Goal: Navigation & Orientation: Find specific page/section

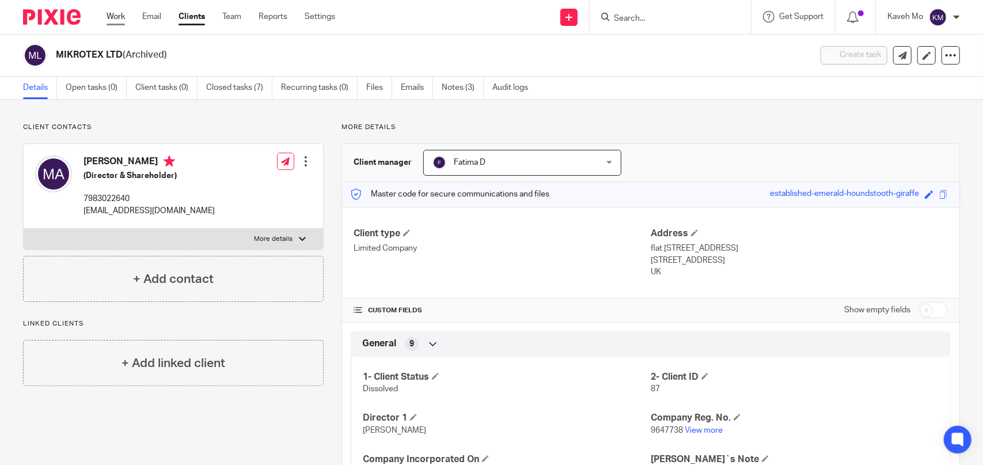
click at [108, 20] on link "Work" at bounding box center [116, 17] width 18 height 12
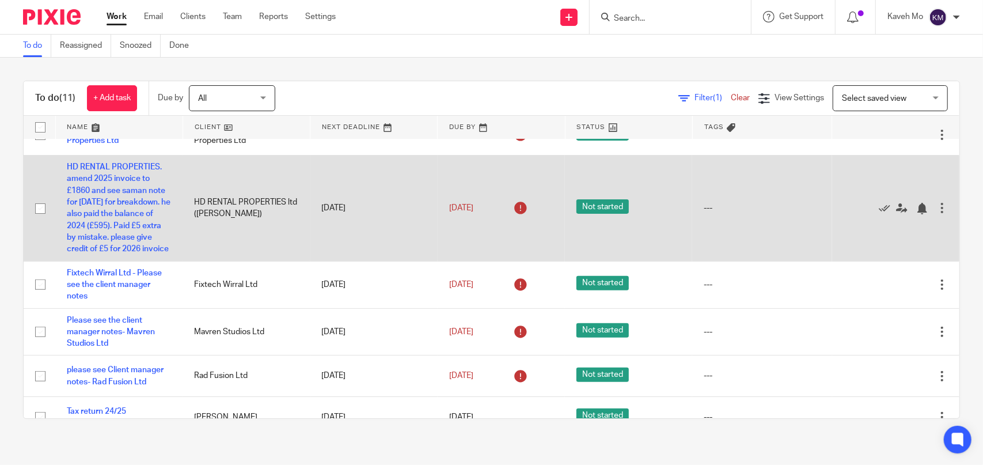
scroll to position [312, 0]
